Goal: Transaction & Acquisition: Purchase product/service

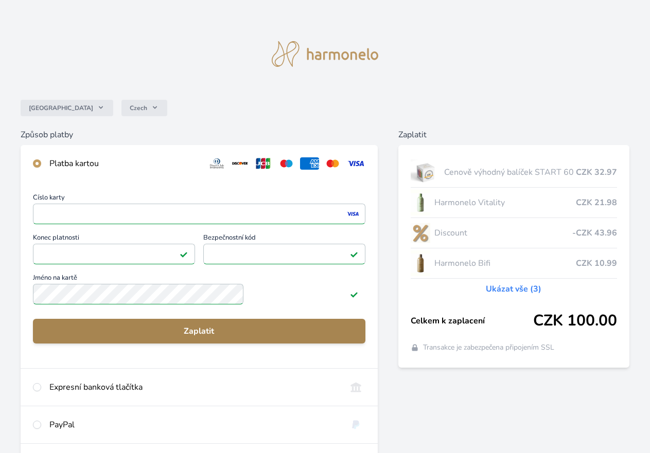
click at [250, 337] on span "Zaplatit" at bounding box center [199, 331] width 316 height 12
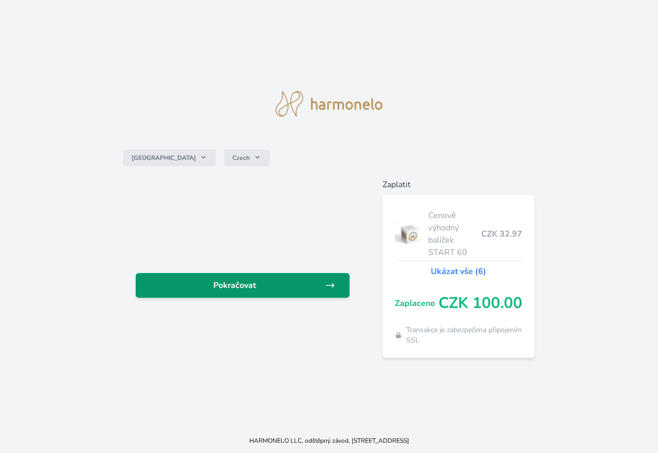
click at [235, 286] on span "Pokračovat" at bounding box center [234, 285] width 181 height 12
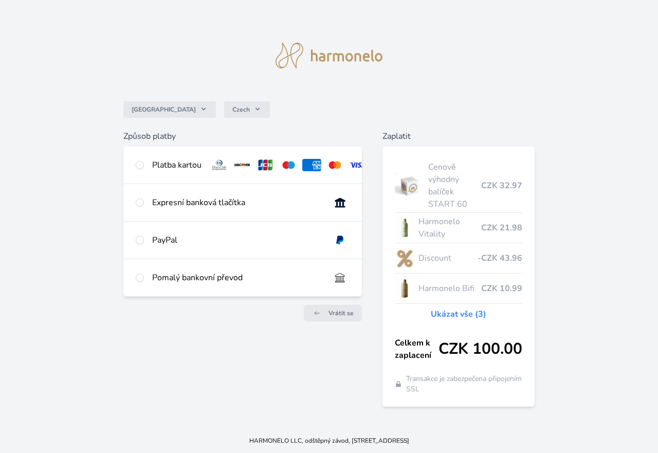
click at [556, 46] on div "Česko Czech Způsob platby Platba kartou Číslo karty <p>Your browser does not su…" at bounding box center [329, 214] width 658 height 428
